Goal: Task Accomplishment & Management: Manage account settings

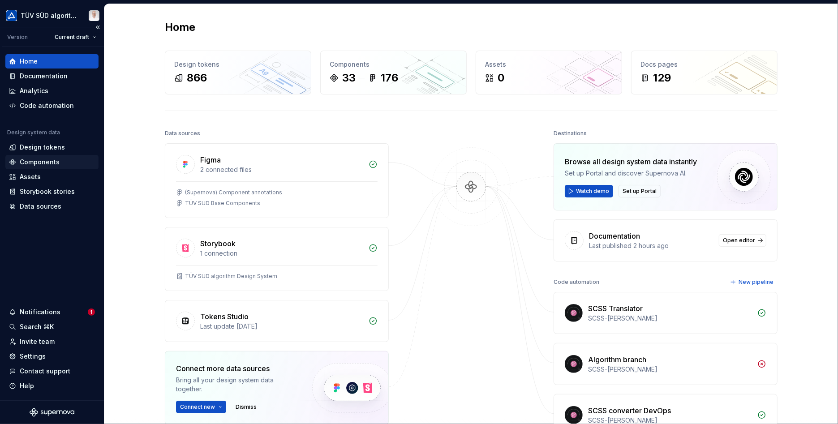
click at [47, 162] on div "Components" at bounding box center [40, 162] width 40 height 9
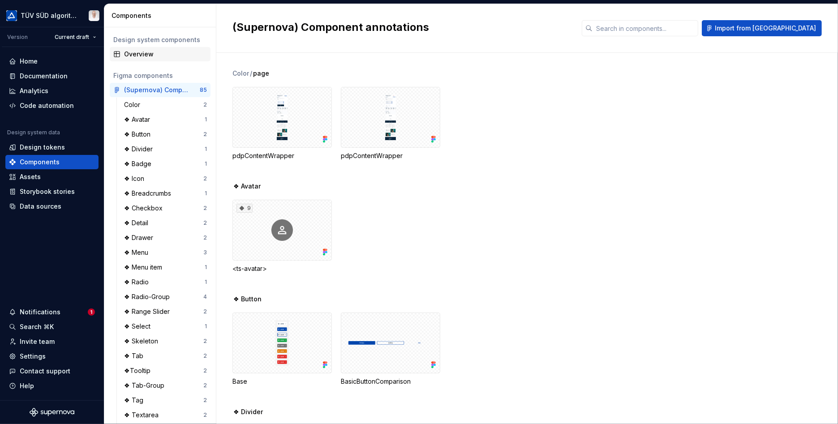
click at [145, 52] on div "Overview" at bounding box center [165, 54] width 83 height 9
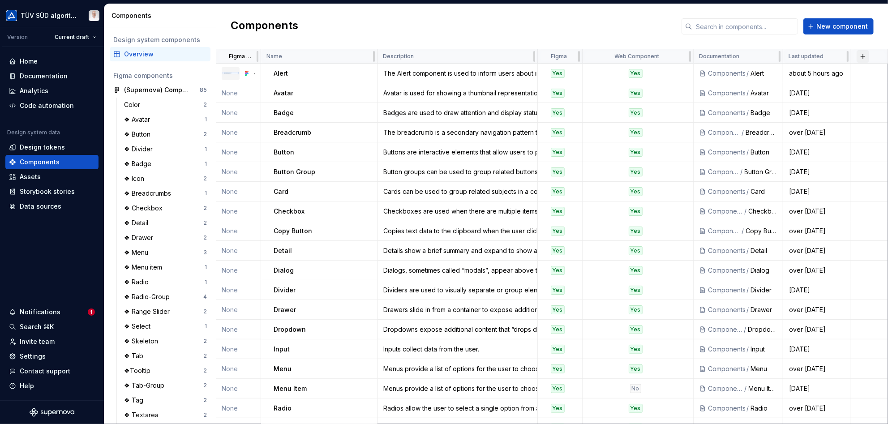
click at [838, 58] on button "button" at bounding box center [863, 56] width 13 height 13
click at [820, 74] on div "New custom property" at bounding box center [812, 73] width 67 height 9
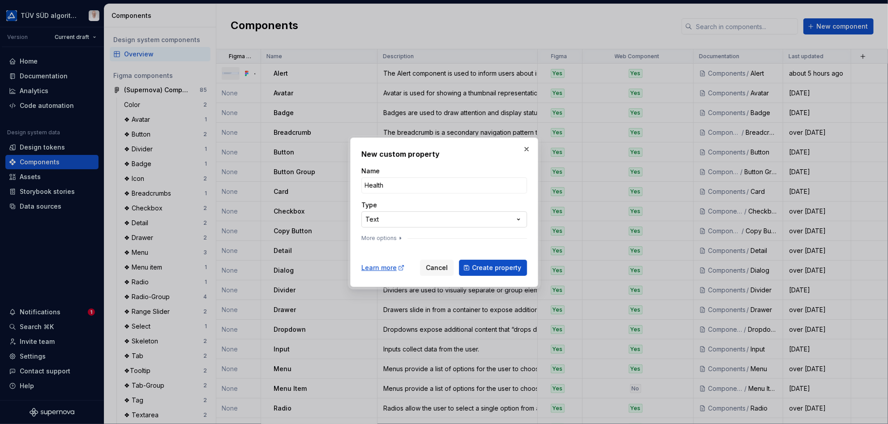
type input "Health"
click at [440, 216] on div "**********" at bounding box center [444, 212] width 888 height 424
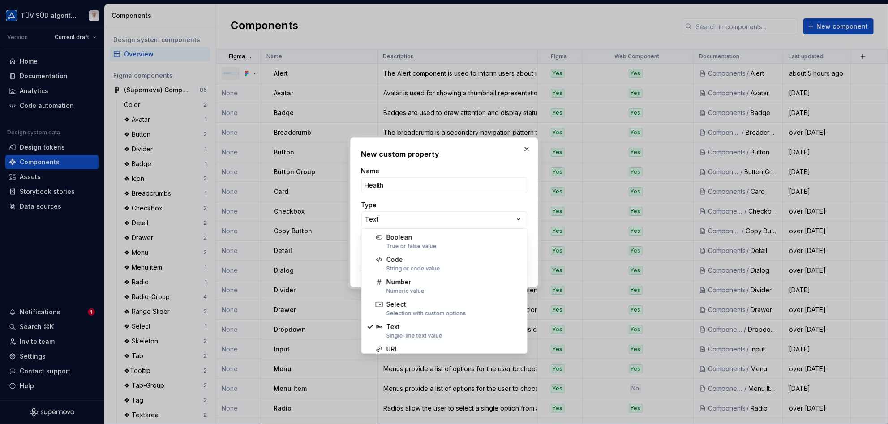
click at [412, 207] on div "**********" at bounding box center [444, 212] width 888 height 424
click at [524, 201] on div "Type" at bounding box center [445, 205] width 166 height 9
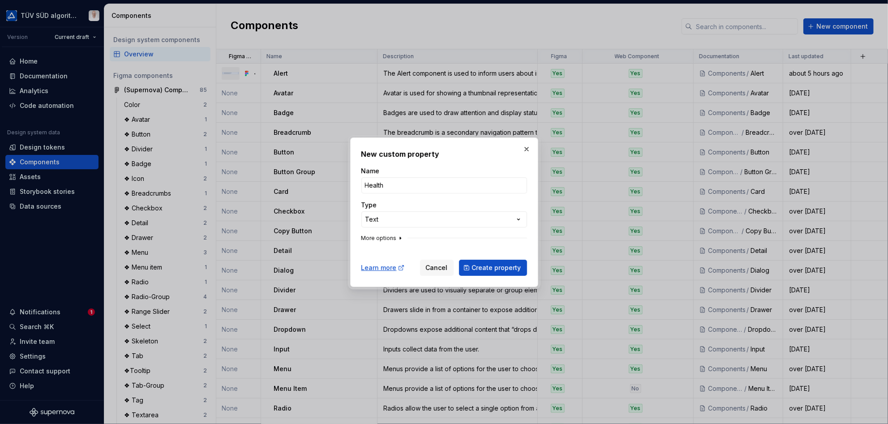
click at [381, 237] on button "More options" at bounding box center [383, 238] width 43 height 7
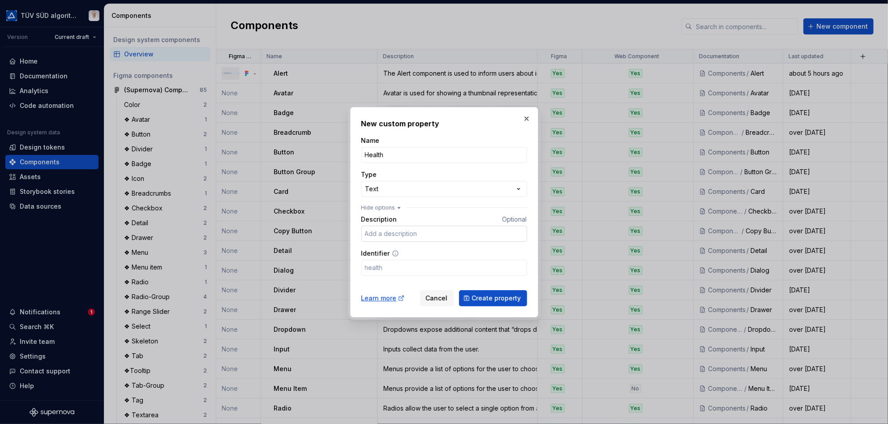
click at [389, 234] on input "Description" at bounding box center [445, 234] width 166 height 16
click at [504, 187] on div "**********" at bounding box center [444, 212] width 888 height 424
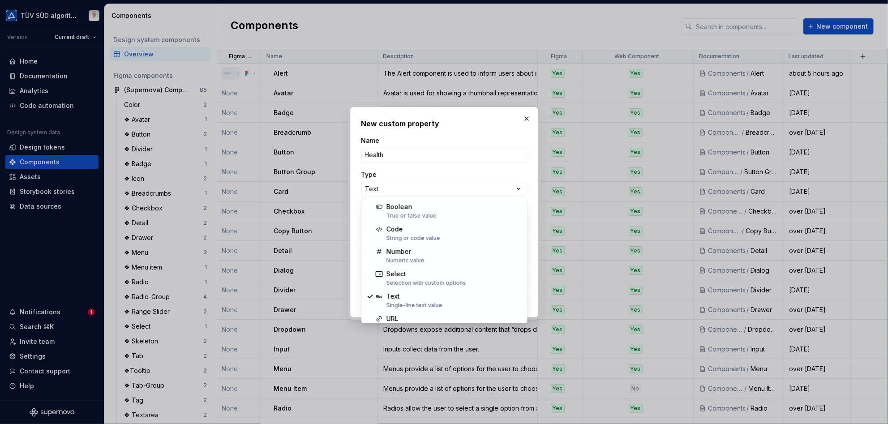
click at [526, 129] on div "**********" at bounding box center [444, 212] width 888 height 424
click at [526, 117] on button "button" at bounding box center [527, 118] width 13 height 13
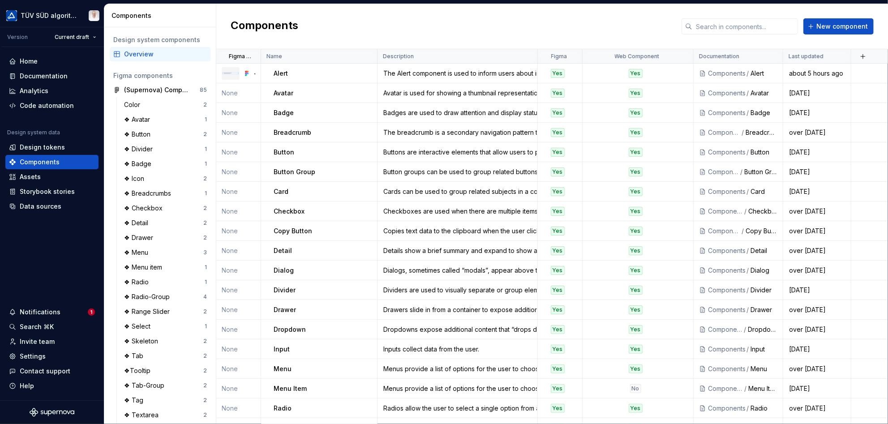
click at [569, 58] on html "TÜV SÜD algorithm Version Current draft Home Documentation Analytics Code autom…" at bounding box center [444, 212] width 888 height 424
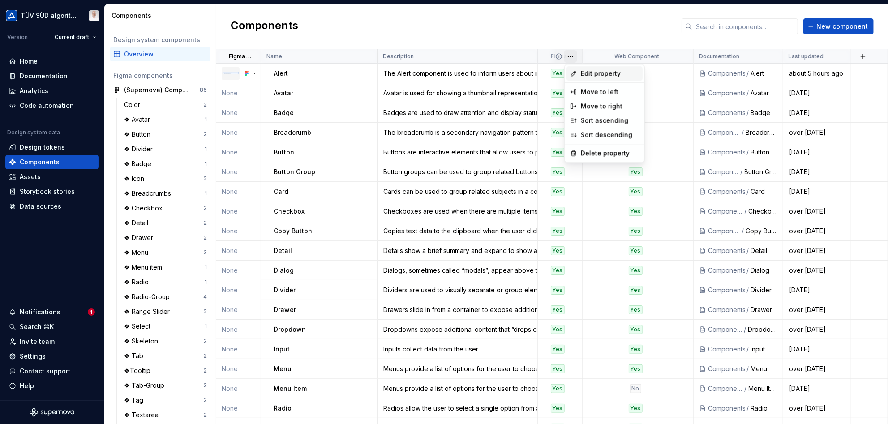
click at [585, 70] on span "Edit property" at bounding box center [610, 73] width 58 height 9
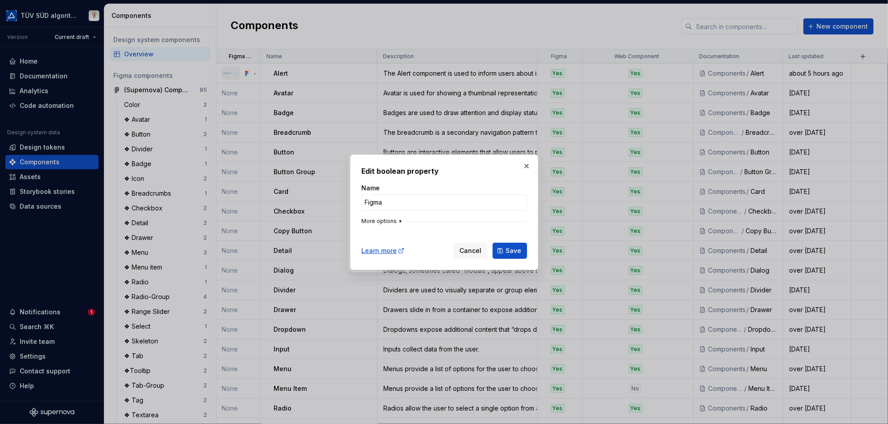
click at [400, 221] on icon "button" at bounding box center [400, 221] width 1 height 2
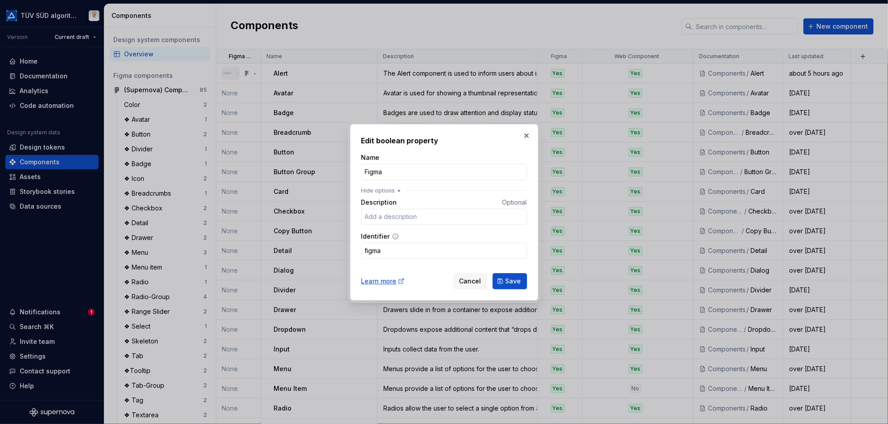
click at [413, 138] on h2 "Edit boolean property" at bounding box center [445, 140] width 166 height 11
click at [377, 172] on input "Figma" at bounding box center [445, 172] width 166 height 16
click at [419, 156] on div "Name" at bounding box center [445, 157] width 166 height 9
click at [402, 203] on div "Description Optional" at bounding box center [445, 202] width 166 height 9
click at [387, 201] on label "Description" at bounding box center [380, 202] width 36 height 9
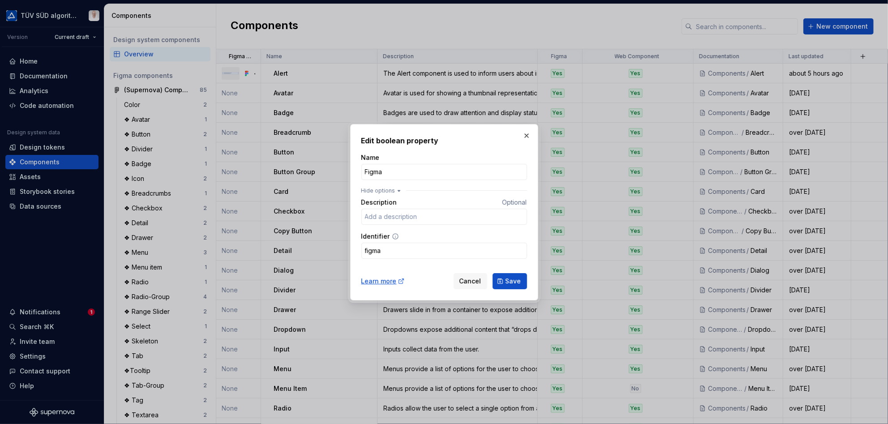
click at [387, 209] on input "Description" at bounding box center [445, 217] width 166 height 16
click at [413, 199] on div "Description Optional" at bounding box center [445, 202] width 166 height 9
click at [381, 175] on input "Figma" at bounding box center [445, 172] width 166 height 16
click at [391, 172] on input "Figma" at bounding box center [445, 172] width 166 height 16
click at [417, 141] on h2 "Edit boolean property" at bounding box center [445, 140] width 166 height 11
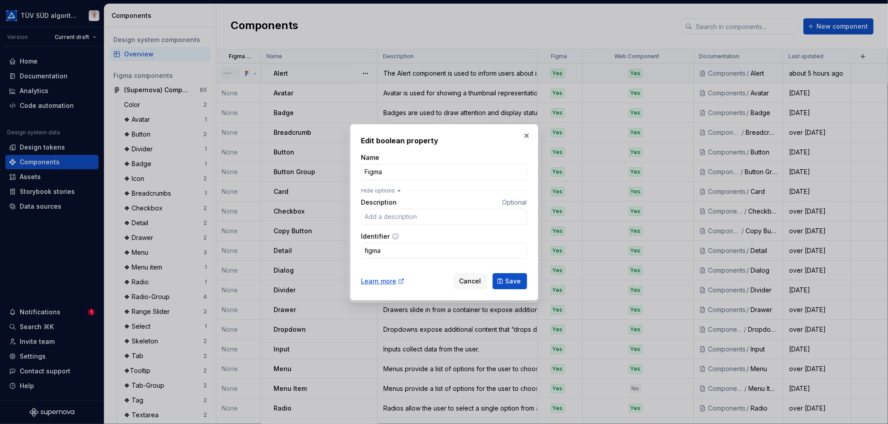
drag, startPoint x: 474, startPoint y: 281, endPoint x: 559, endPoint y: 75, distance: 222.8
click at [474, 280] on span "Cancel" at bounding box center [471, 281] width 22 height 9
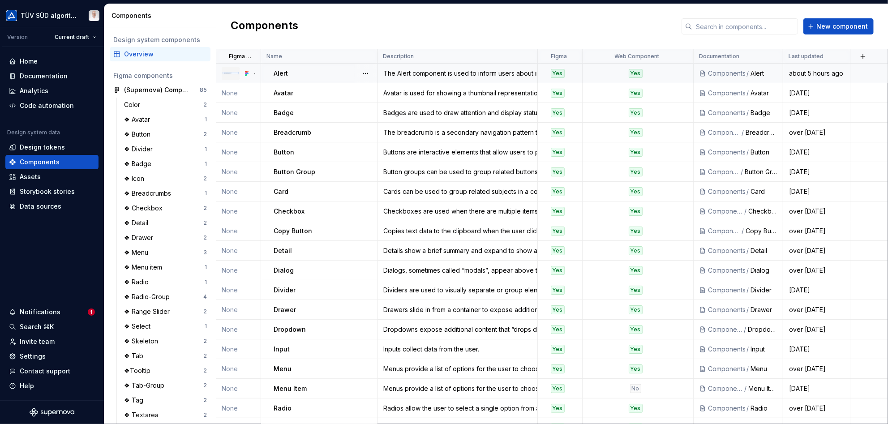
click at [559, 75] on div "Yes" at bounding box center [558, 73] width 14 height 9
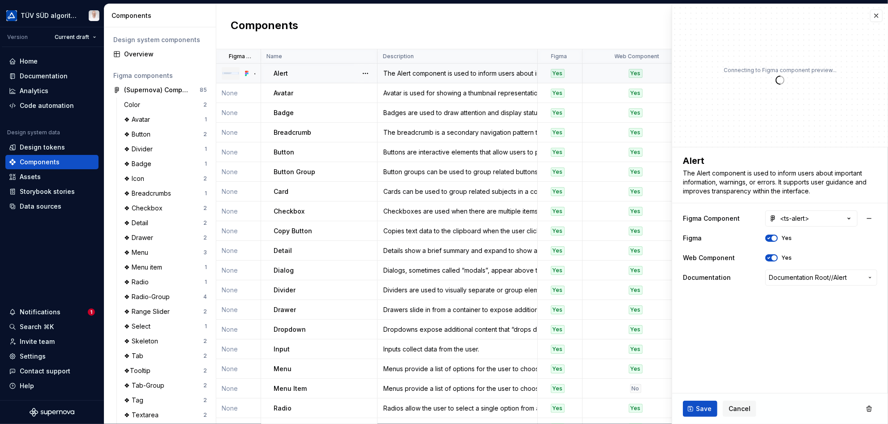
type textarea "*"
click at [838, 11] on button "button" at bounding box center [876, 15] width 13 height 13
